Goal: Information Seeking & Learning: Learn about a topic

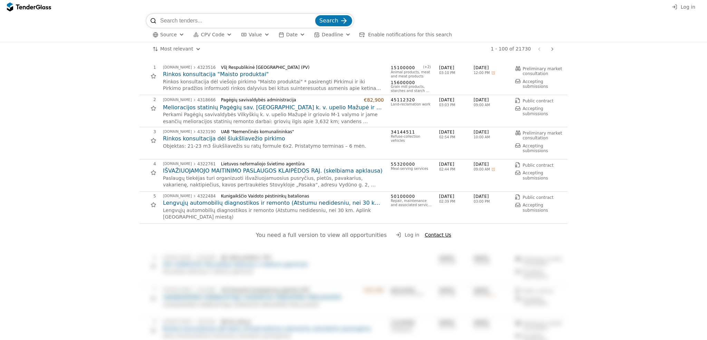
click at [211, 75] on h2 "Rinkos konsultacija "Maisto produktai"" at bounding box center [273, 74] width 221 height 8
click at [232, 80] on p "Rinkos konsultacija dėl viešojo pirkimo "Maisto produktai" * pasirengti Pirkimu…" at bounding box center [273, 84] width 221 height 13
click at [219, 93] on div "1 [DOMAIN_NAME] 4323516 VšĮ Respublikinė [GEOGRAPHIC_DATA] ligoninė (PV) Rinkos…" at bounding box center [354, 79] width 428 height 32
click at [208, 74] on h2 "Rinkos konsultacija "Maisto produktai"" at bounding box center [273, 74] width 221 height 8
click at [213, 108] on h2 "Melioracijos statinių Pagėgių sav. [GEOGRAPHIC_DATA] k. v. upelio Mažupė ir gri…" at bounding box center [273, 108] width 221 height 8
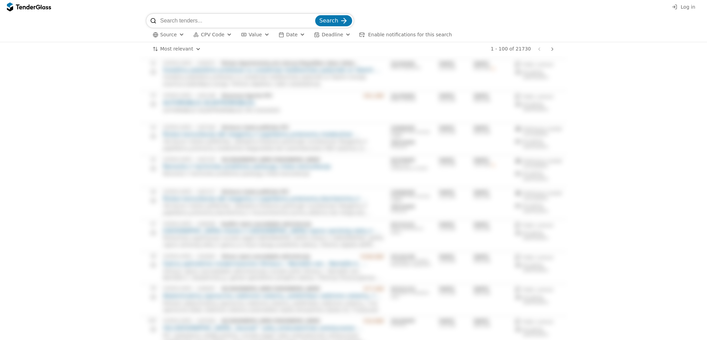
scroll to position [2989, 0]
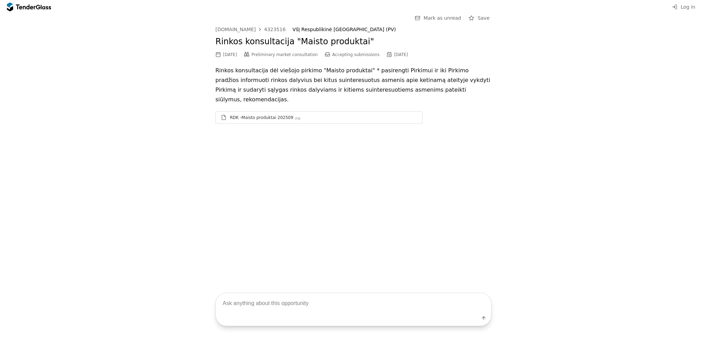
drag, startPoint x: 707, startPoint y: 93, endPoint x: 707, endPoint y: 333, distance: 240.4
